Goal: Register for event/course

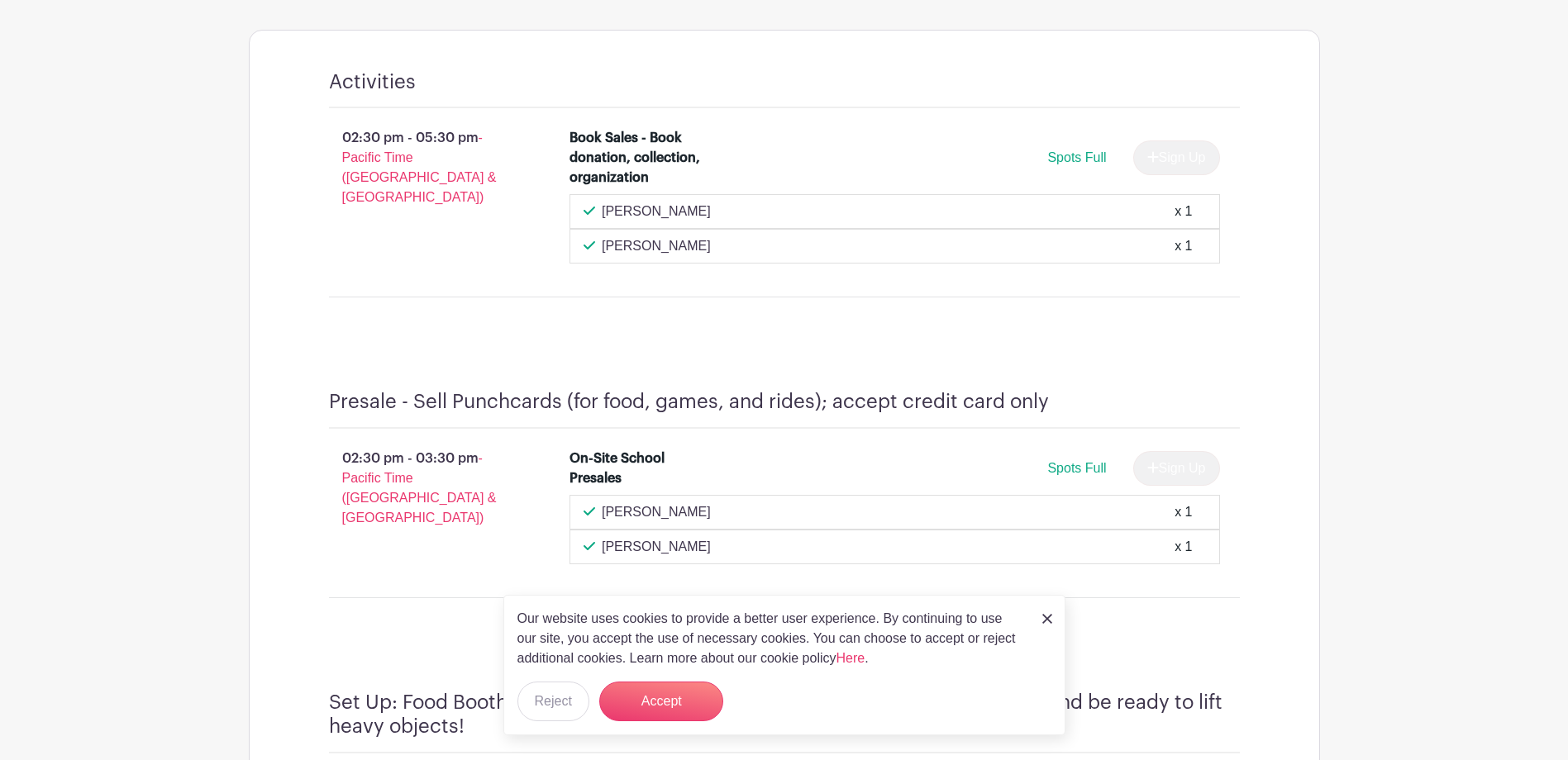
scroll to position [855, 0]
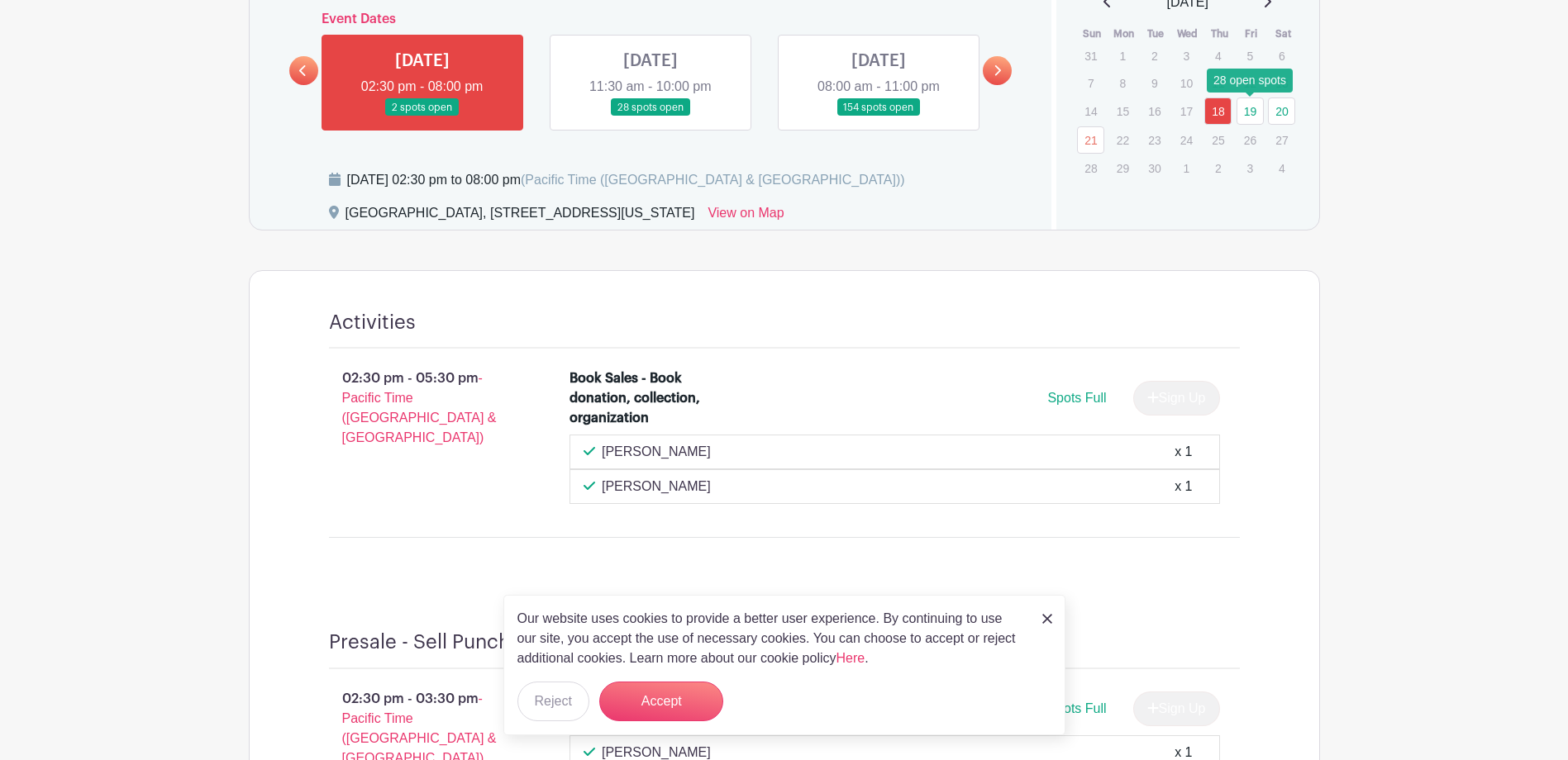
click at [1251, 117] on link "19" at bounding box center [1250, 111] width 28 height 28
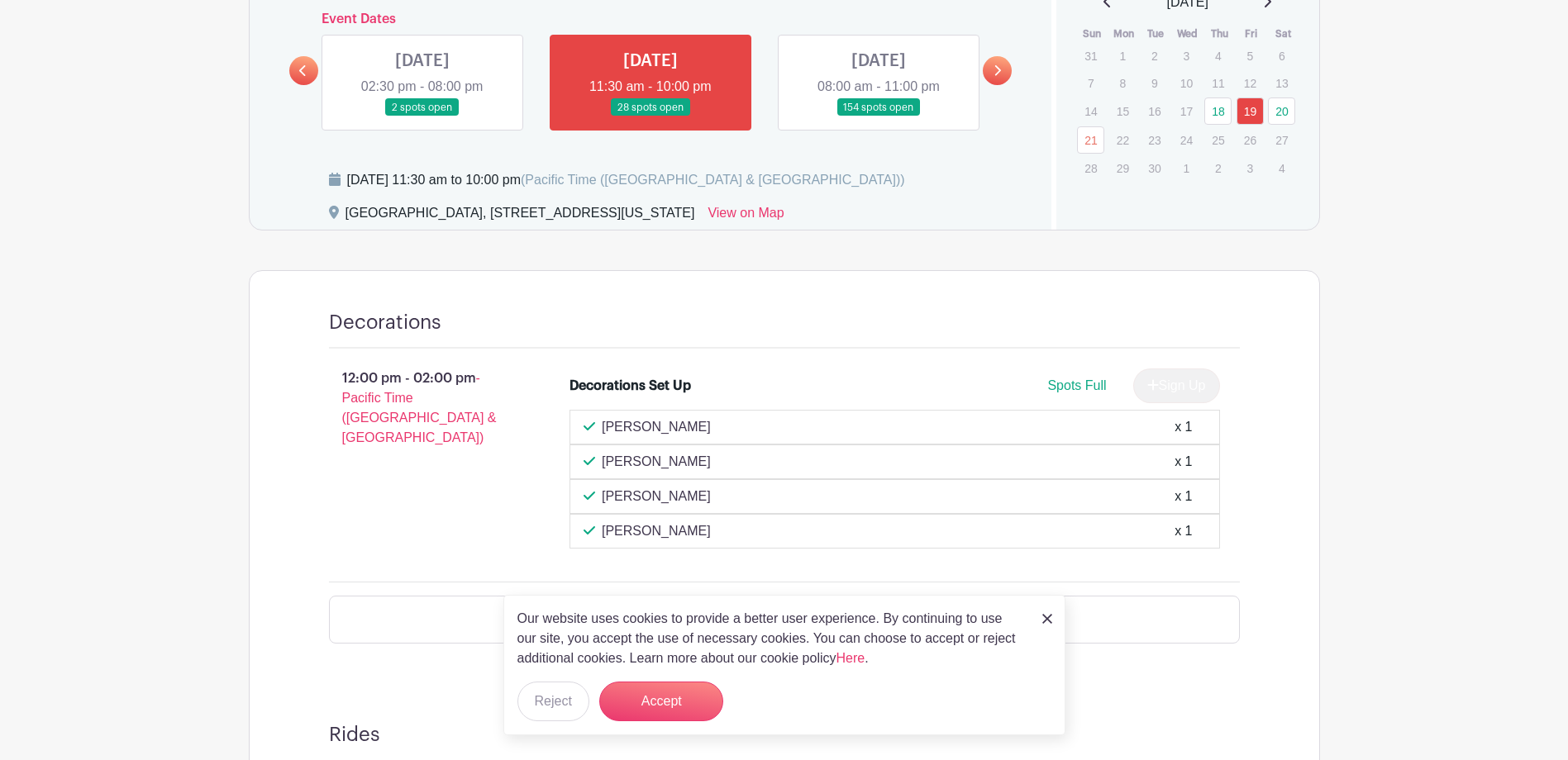
click at [650, 117] on link at bounding box center [650, 117] width 0 height 0
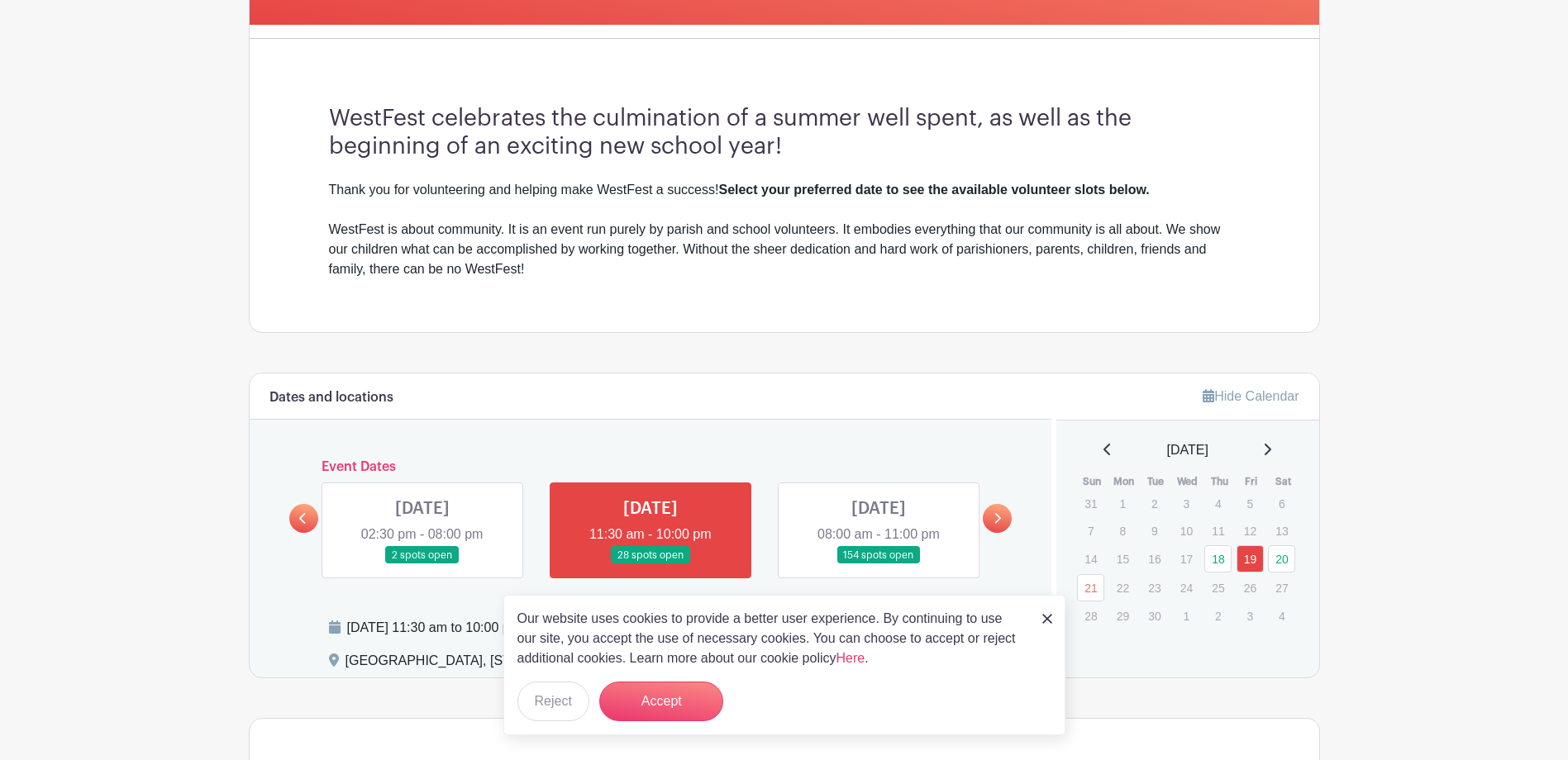
scroll to position [413, 0]
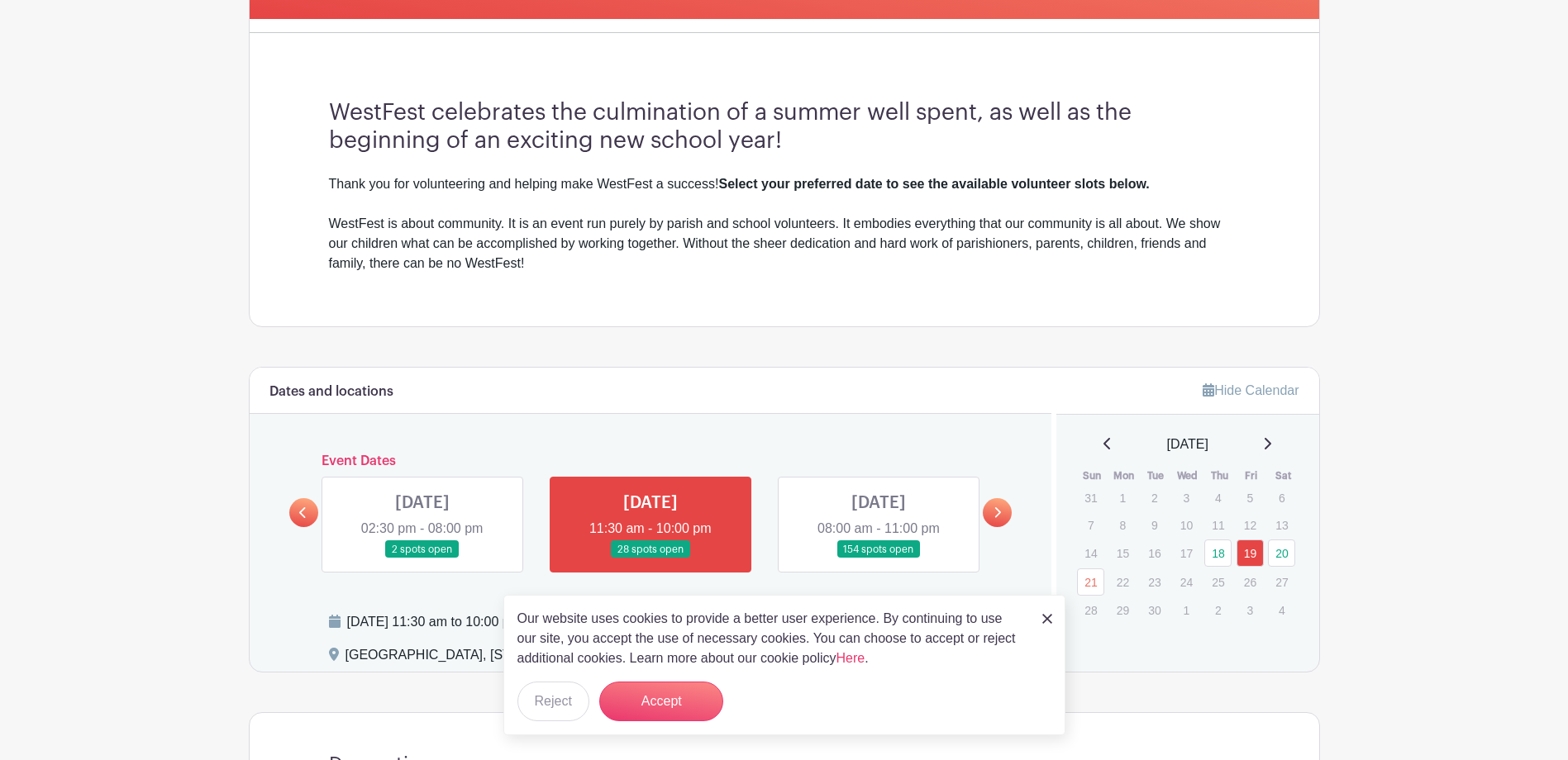
click at [878, 558] on link at bounding box center [878, 558] width 0 height 0
click at [508, 709] on div "Our website uses cookies to provide a better user experience. By continuing to …" at bounding box center [785, 665] width 563 height 141
click at [540, 702] on button "Reject" at bounding box center [553, 701] width 72 height 39
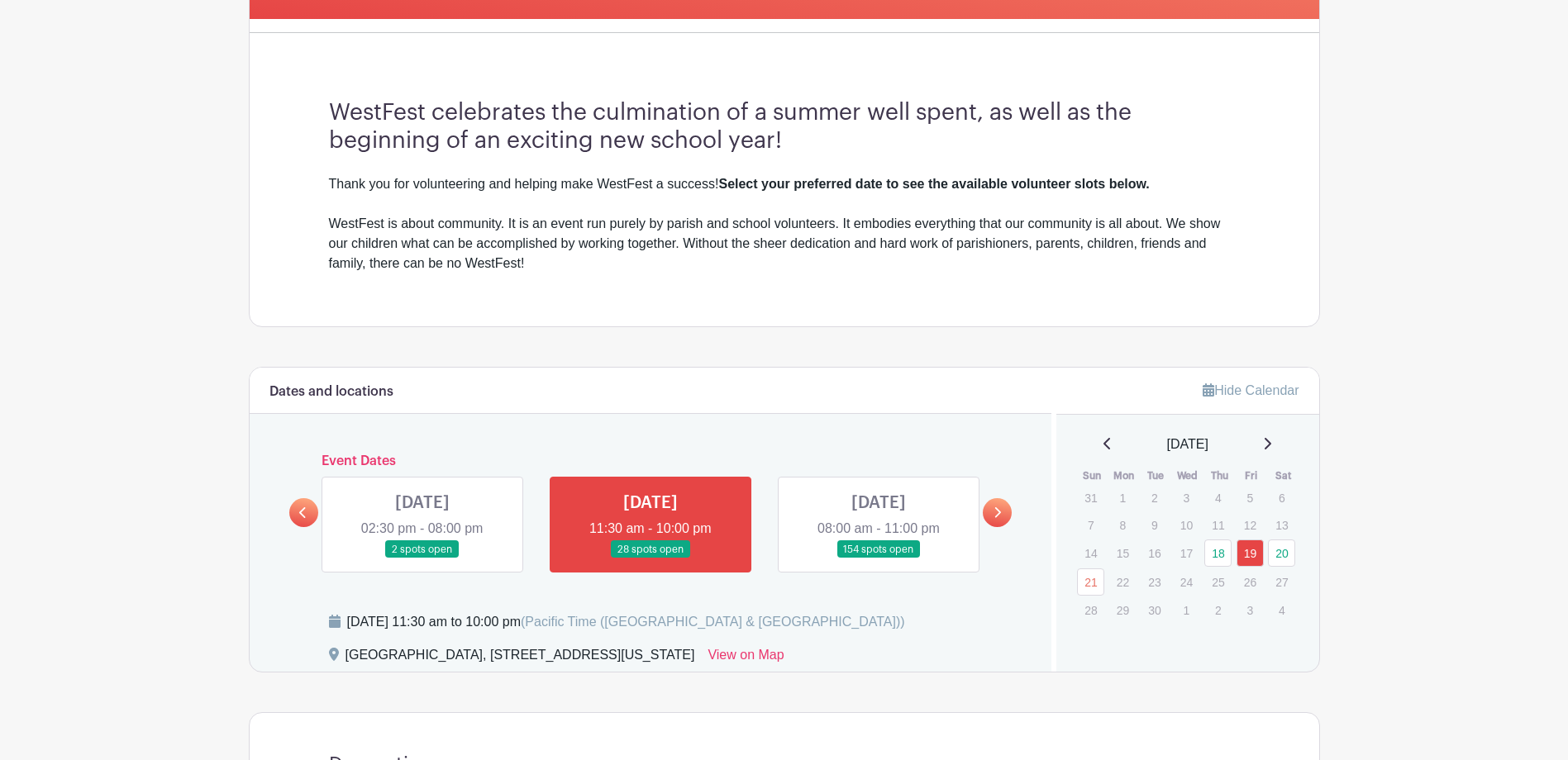
click at [878, 558] on link at bounding box center [878, 558] width 0 height 0
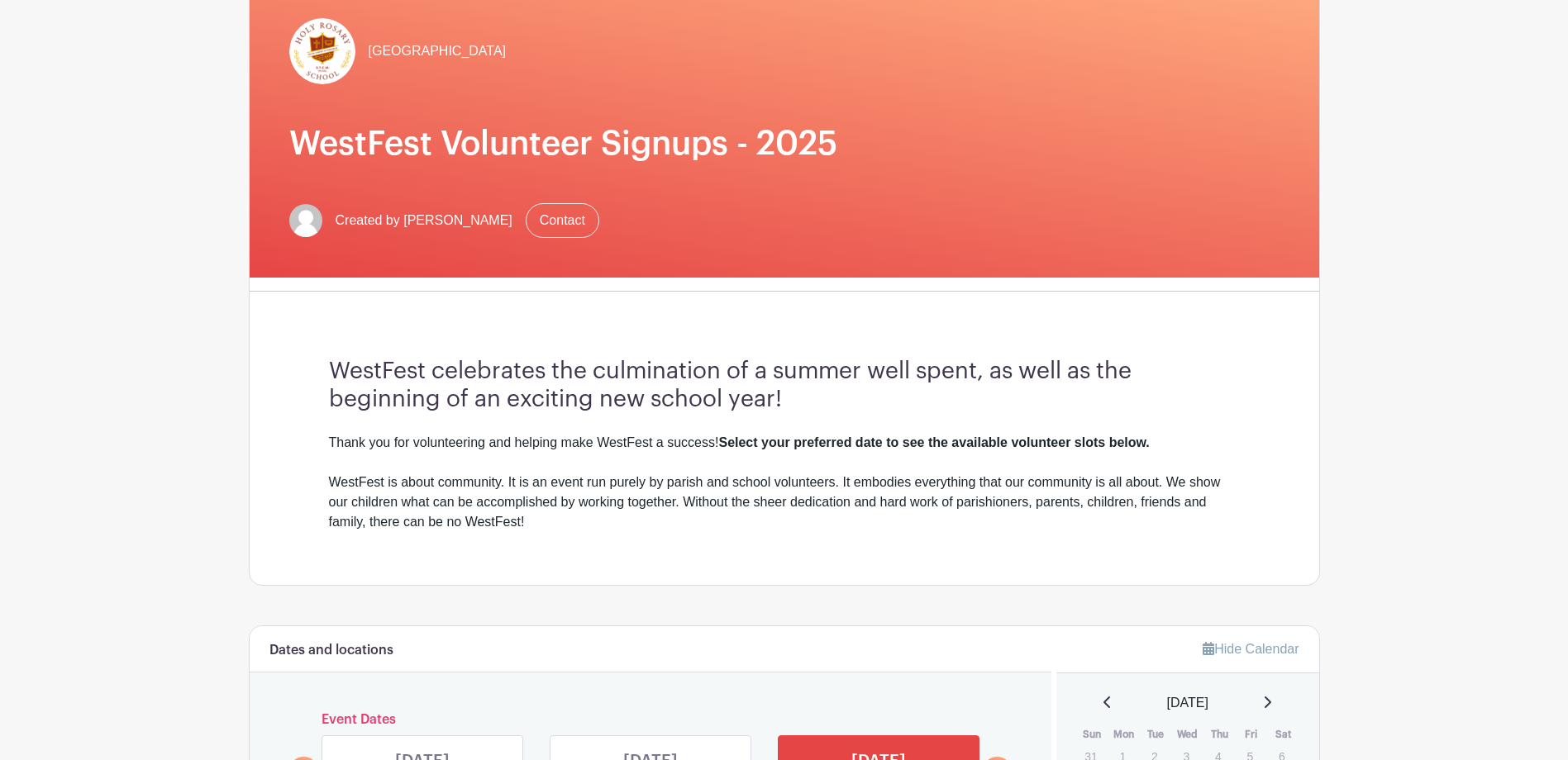
scroll to position [330, 0]
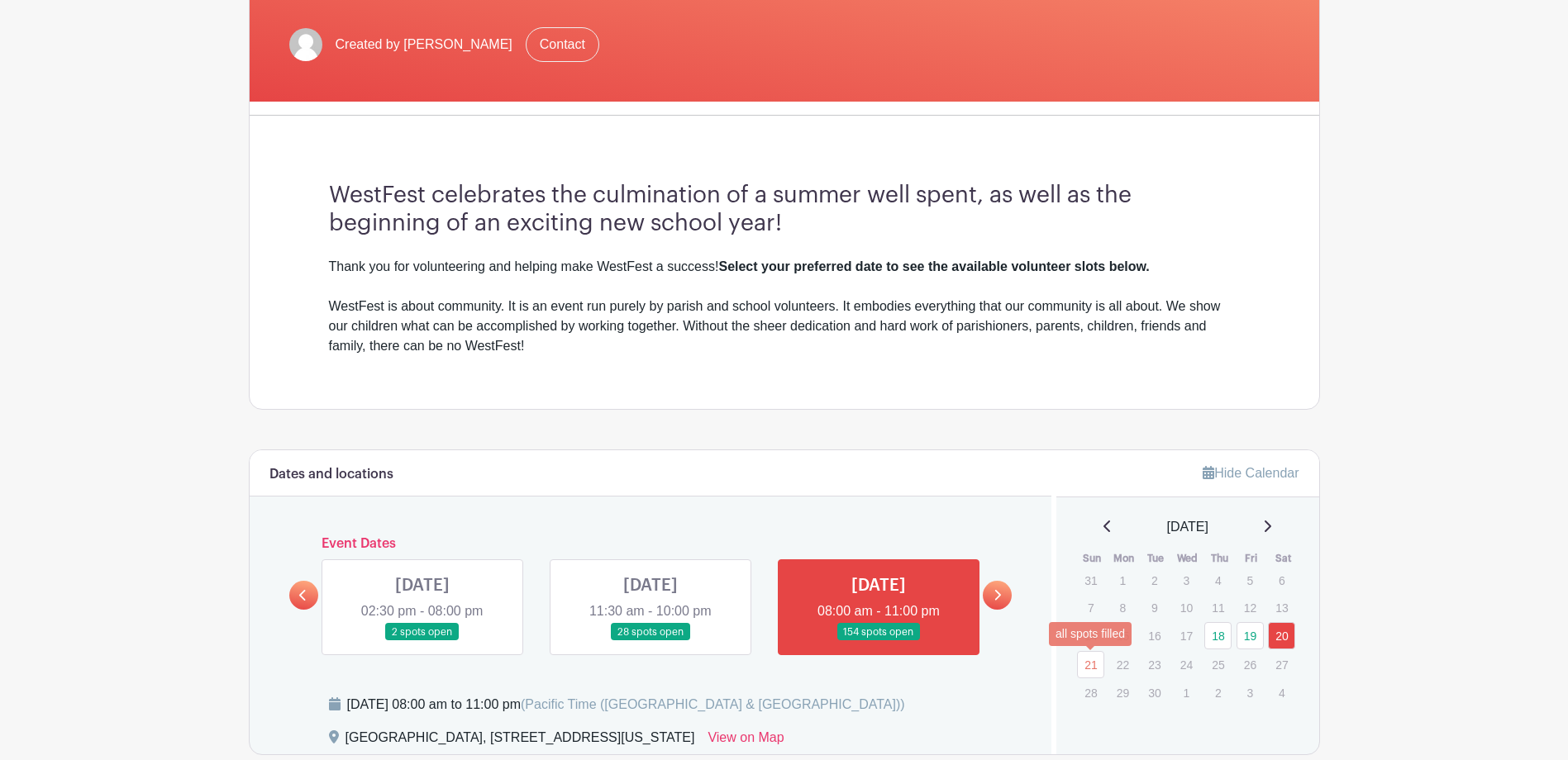
click at [1095, 666] on link "21" at bounding box center [1091, 665] width 28 height 28
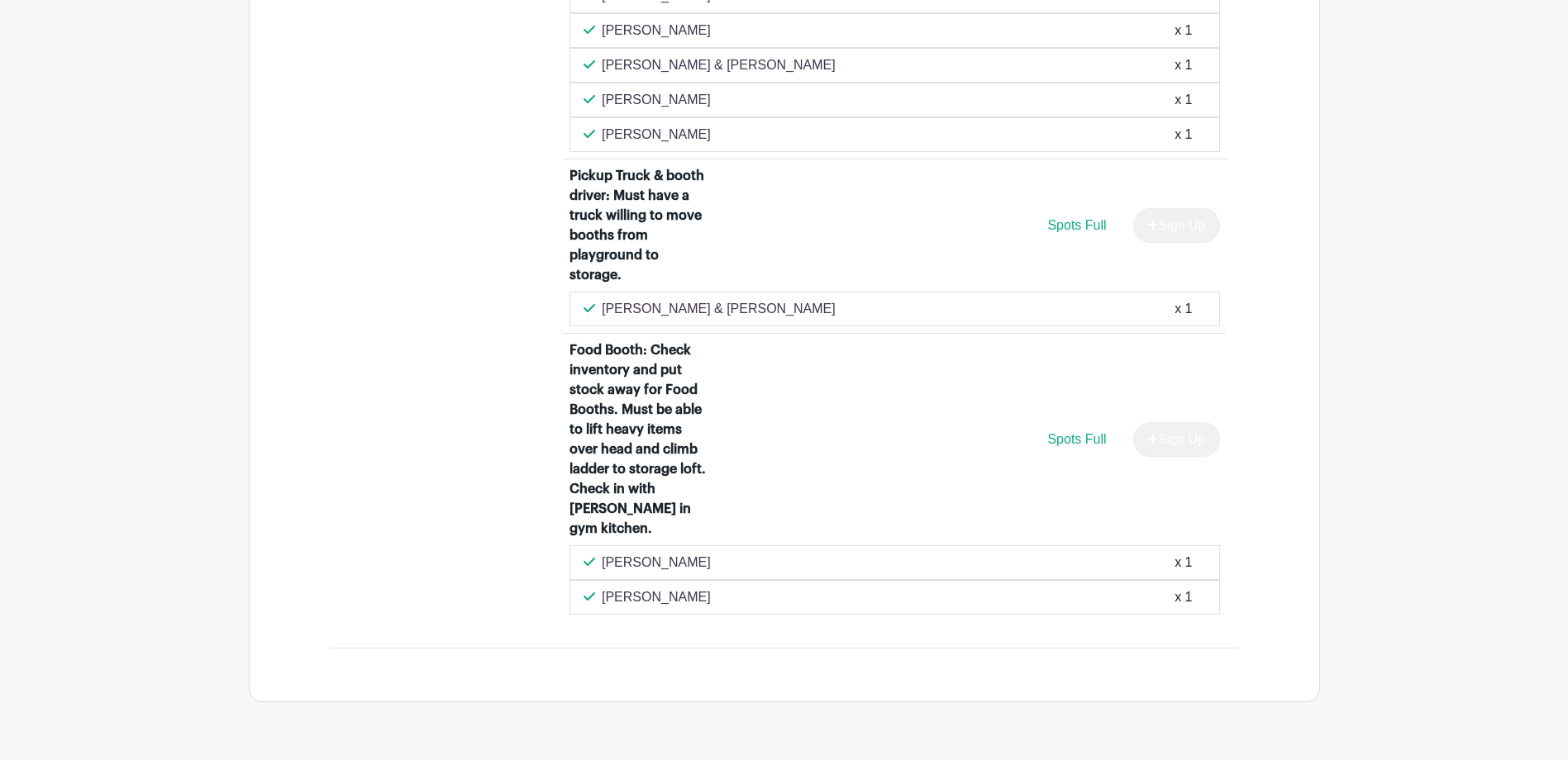
scroll to position [2402, 0]
